Goal: Information Seeking & Learning: Find specific fact

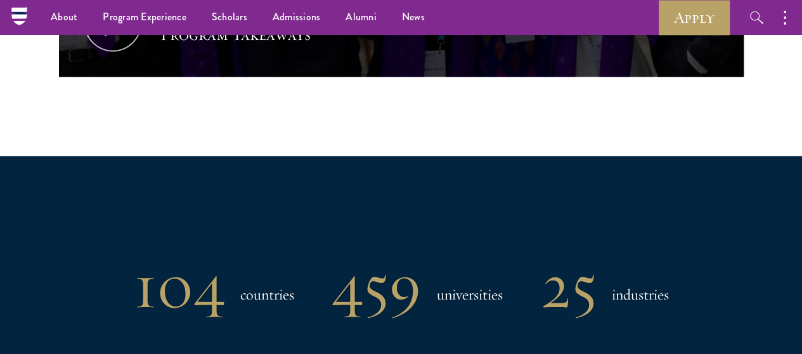
scroll to position [761, 0]
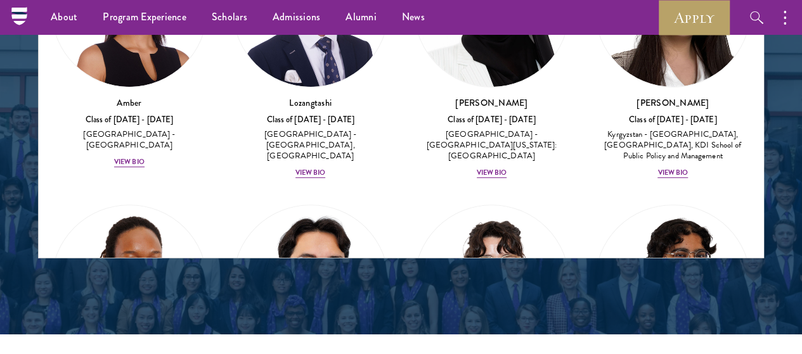
scroll to position [1521, 0]
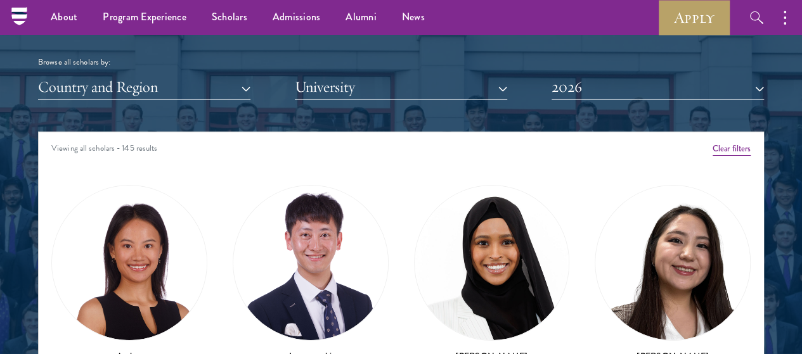
click at [400, 30] on input "search" at bounding box center [401, 16] width 285 height 29
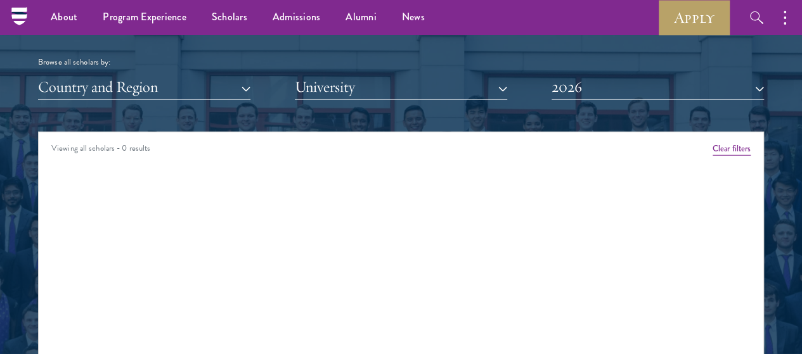
click button "submit" at bounding box center [0, 0] width 0 height 0
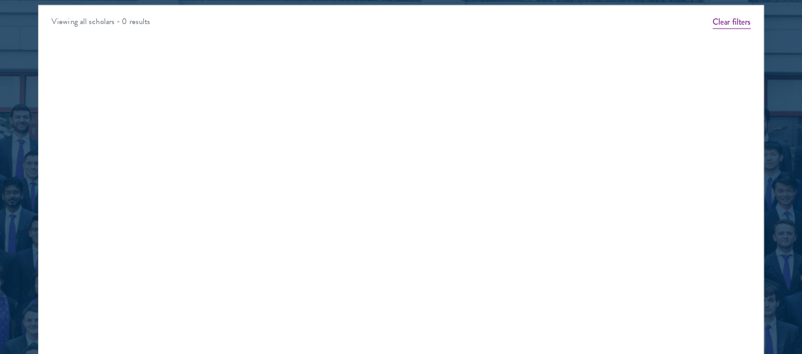
scroll to position [1521, 0]
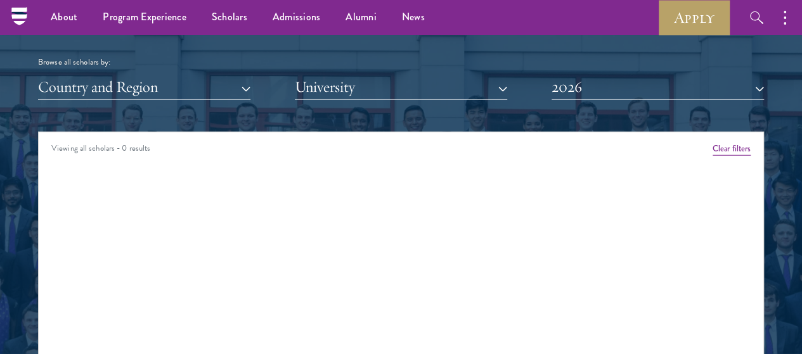
drag, startPoint x: 392, startPoint y: 136, endPoint x: 210, endPoint y: 137, distance: 182.6
click at [210, 100] on div "isaacs Browse all scholars by: Country and Region All Countries and Regions Afg…" at bounding box center [401, 51] width 726 height 98
type input "martha"
click at [654, 223] on div "Scholar Directory Congratulations and welcome to the Schwarzman Scholars Class …" at bounding box center [401, 196] width 726 height 631
click at [655, 100] on button "2026" at bounding box center [658, 87] width 212 height 26
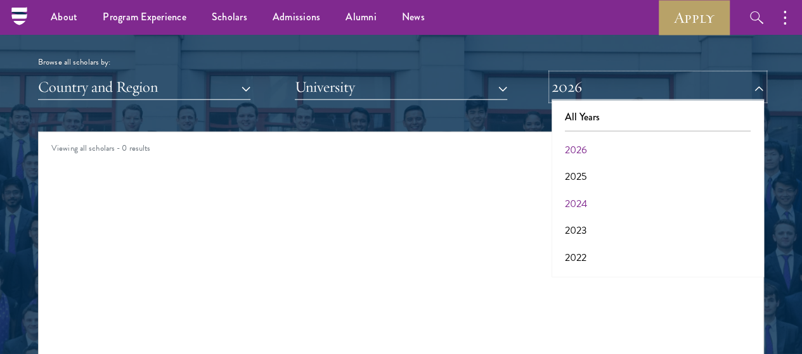
scroll to position [63, 0]
click at [632, 181] on button "2023" at bounding box center [657, 167] width 205 height 27
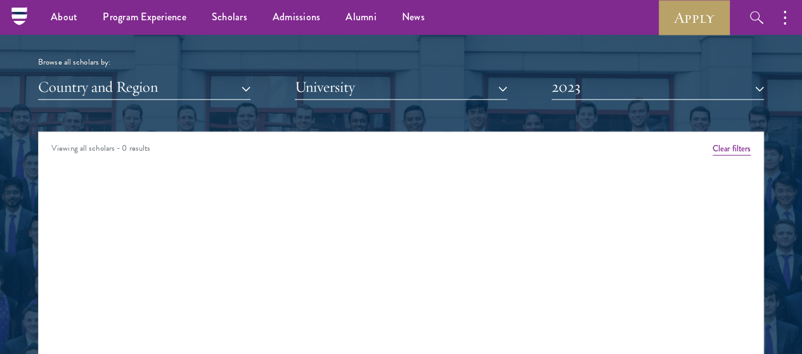
scroll to position [1585, 0]
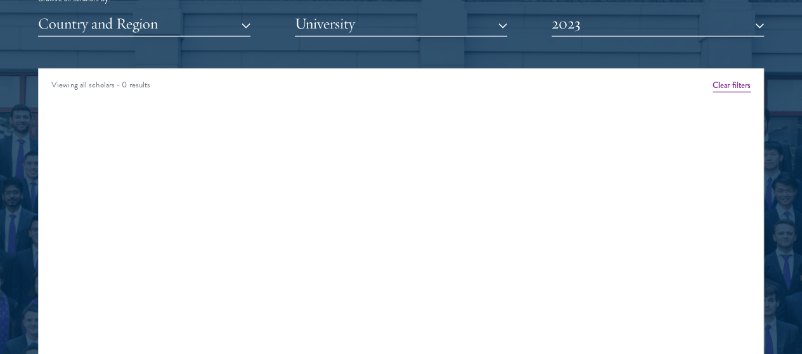
click button "submit" at bounding box center [0, 0] width 0 height 0
click at [610, 37] on button "2023" at bounding box center [658, 24] width 212 height 26
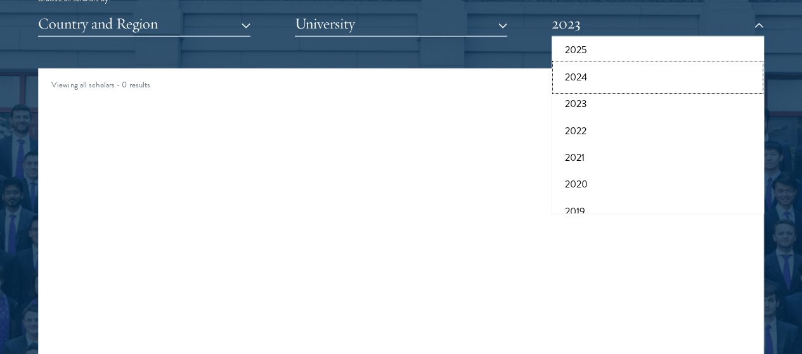
click at [611, 91] on button "2024" at bounding box center [657, 77] width 205 height 27
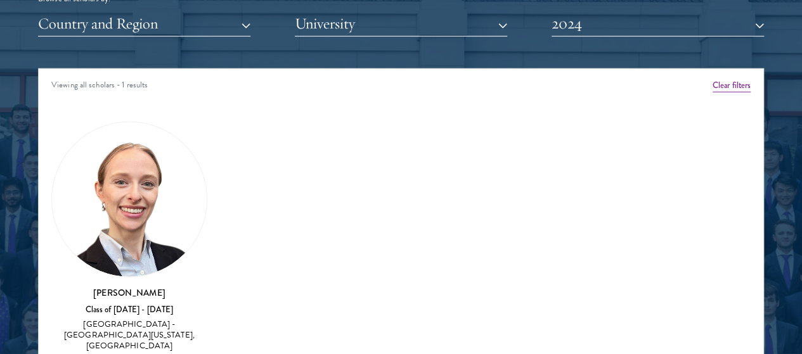
scroll to position [1775, 0]
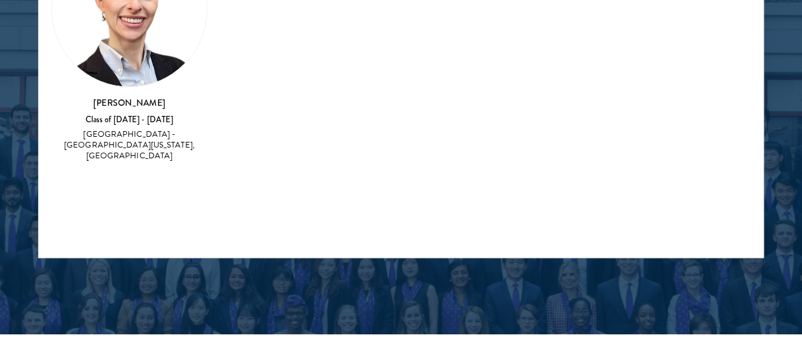
click at [153, 87] on img at bounding box center [129, 9] width 155 height 155
